Goal: Task Accomplishment & Management: Manage account settings

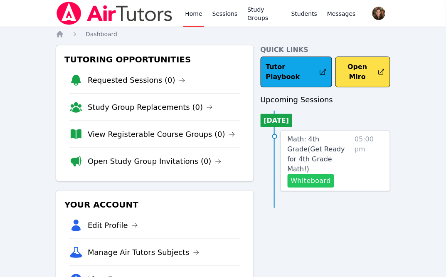
click at [311, 174] on button "Whiteboard" at bounding box center [310, 180] width 47 height 13
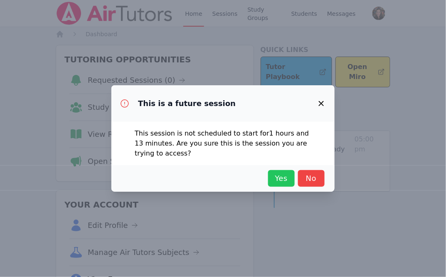
click at [280, 180] on span "Yes" at bounding box center [281, 178] width 18 height 12
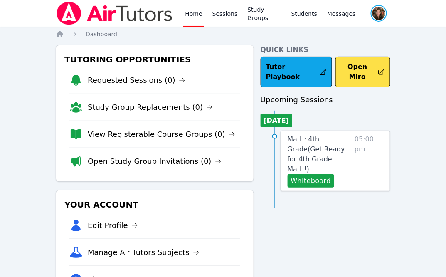
click at [383, 19] on span "button" at bounding box center [379, 13] width 18 height 18
click at [333, 48] on button "Logout" at bounding box center [345, 47] width 80 height 15
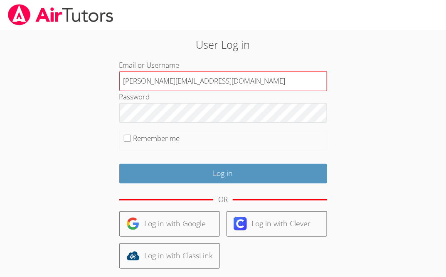
click at [211, 88] on input "[PERSON_NAME][EMAIL_ADDRESS][DOMAIN_NAME]" at bounding box center [223, 81] width 208 height 20
type input "[EMAIL_ADDRESS][DOMAIN_NAME]"
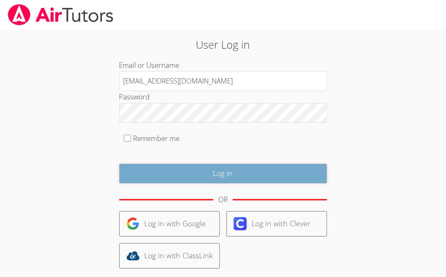
click at [204, 172] on input "Log in" at bounding box center [223, 174] width 208 height 20
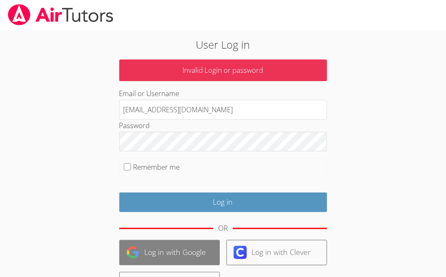
click at [173, 247] on link "Log in with Google" at bounding box center [169, 252] width 101 height 25
